Goal: Use online tool/utility: Utilize a website feature to perform a specific function

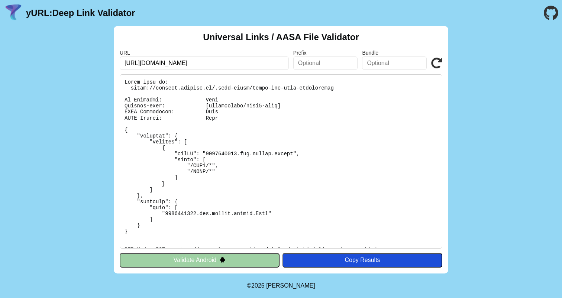
click at [219, 62] on input "https://outzidr.onelink.me" at bounding box center [204, 62] width 169 height 13
drag, startPoint x: 214, startPoint y: 63, endPoint x: 287, endPoint y: 68, distance: 72.3
click at [287, 68] on input "https://outzidr.onelink.me/XHAE/g819lif7" at bounding box center [204, 62] width 169 height 13
type input "https://outzidr.onelink.me/XHAE"
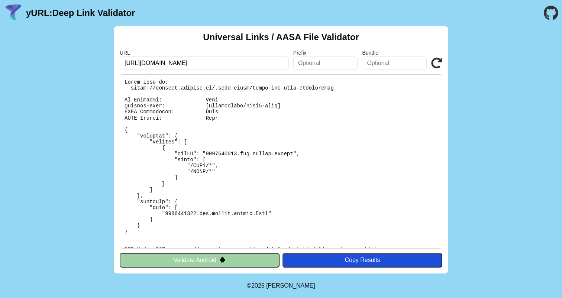
click at [337, 258] on div "Copy Results" at bounding box center [362, 260] width 152 height 7
click at [434, 64] on icon at bounding box center [436, 63] width 11 height 11
click at [434, 66] on icon at bounding box center [436, 63] width 11 height 11
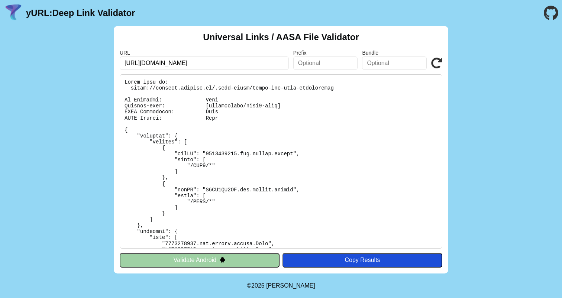
drag, startPoint x: 429, startPoint y: 64, endPoint x: 436, endPoint y: 62, distance: 6.5
click at [430, 64] on div "URL https://outzidr.onelink.me/XHAE Prefix Bundle Validate" at bounding box center [281, 60] width 323 height 20
click at [436, 62] on icon at bounding box center [436, 63] width 11 height 11
click at [436, 63] on icon at bounding box center [436, 63] width 11 height 11
drag, startPoint x: 199, startPoint y: 63, endPoint x: 249, endPoint y: 64, distance: 50.2
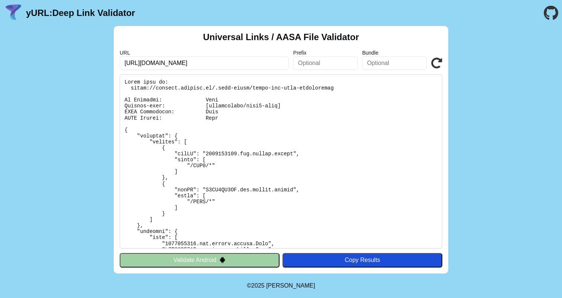
click at [249, 64] on input "https://outzidr.onelink.me/XHAE" at bounding box center [204, 62] width 169 height 13
type input "[URL][DOMAIN_NAME]"
click at [437, 66] on icon at bounding box center [436, 63] width 11 height 11
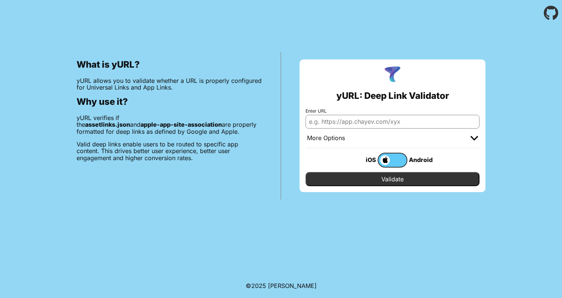
click at [364, 123] on input "Enter URL" at bounding box center [392, 121] width 174 height 13
paste input "https://yurl.chayev.com/ios-results?url=https%3A%2F%2Foutzidr.onelink.me&prefix…"
type input "https://yurl.chayev.com/ios-results?url=https%3A%2F%2Foutzidr.onelink.me&prefix…"
click at [384, 126] on input "https://yurl.chayev.com/ios-results?url=https%3A%2F%2Foutzidr.onelink.me&prefix…" at bounding box center [392, 121] width 174 height 13
click at [384, 125] on input "https://yurl.chayev.com/ios-results?url=https%3A%2F%2Foutzidr.onelink.me&prefix…" at bounding box center [392, 121] width 174 height 13
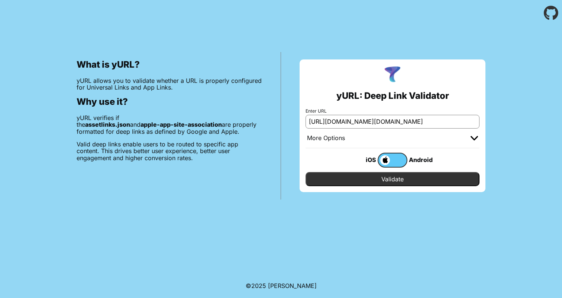
click at [384, 125] on input "https://yurl.chayev.com/ios-results?url=https%3A%2F%2Foutzidr.onelink.me&prefix…" at bounding box center [392, 121] width 174 height 13
paste input "https://outzidr.onelink.me/XHAE/g819lif7"
type input "[URL][DOMAIN_NAME]"
click at [390, 180] on input "Validate" at bounding box center [392, 179] width 174 height 14
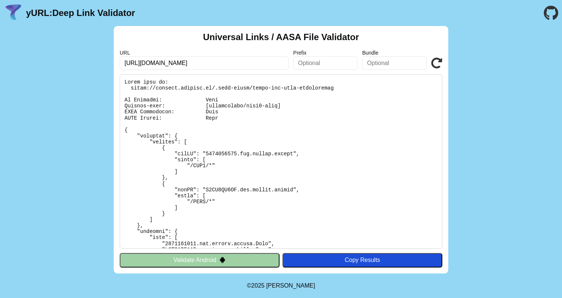
click at [227, 151] on pre at bounding box center [281, 161] width 323 height 174
click at [222, 152] on pre at bounding box center [281, 161] width 323 height 174
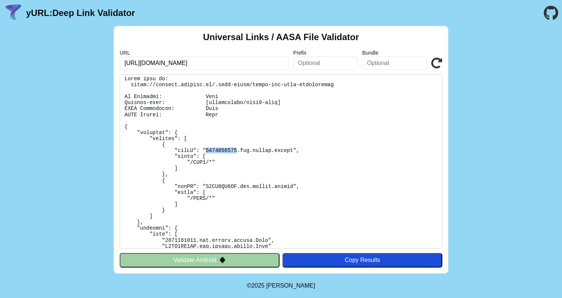
scroll to position [3, 0]
